Goal: Information Seeking & Learning: Check status

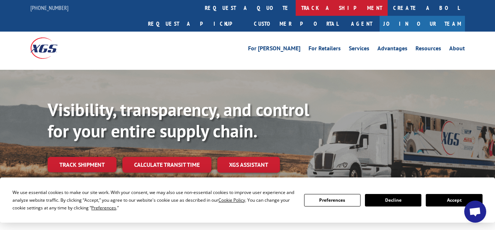
click at [296, 6] on link "track a shipment" at bounding box center [342, 8] width 92 height 16
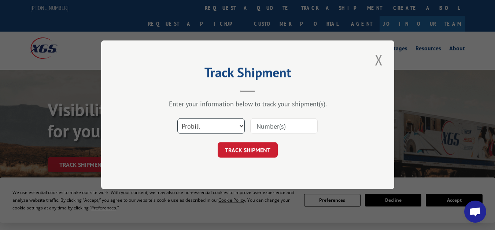
click at [212, 124] on select "Select category... Probill BOL PO" at bounding box center [211, 125] width 67 height 15
select select "bol"
click at [178, 118] on select "Select category... Probill BOL PO" at bounding box center [211, 125] width 67 height 15
click at [260, 127] on input at bounding box center [283, 125] width 67 height 15
paste input "17538575"
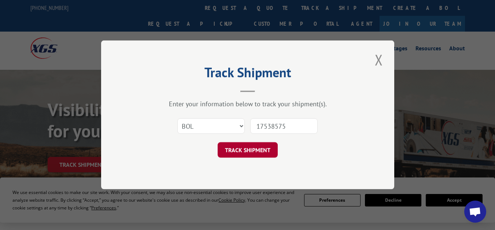
type input "17538575"
click at [259, 152] on button "TRACK SHIPMENT" at bounding box center [248, 149] width 60 height 15
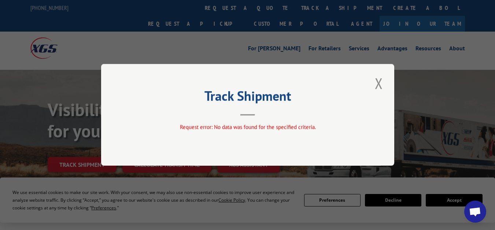
click at [377, 84] on button "Close modal" at bounding box center [379, 83] width 12 height 20
